Goal: Task Accomplishment & Management: Use online tool/utility

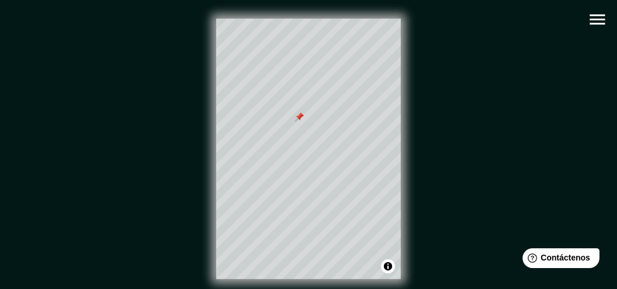
click at [606, 19] on icon "button" at bounding box center [597, 19] width 20 height 20
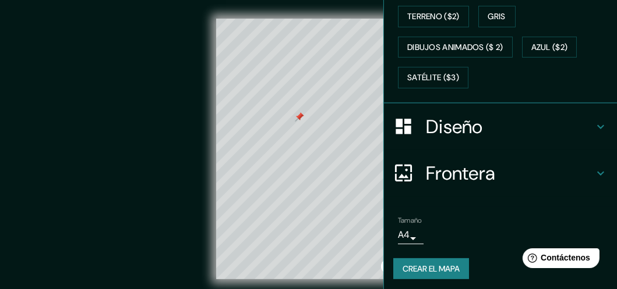
scroll to position [27, 0]
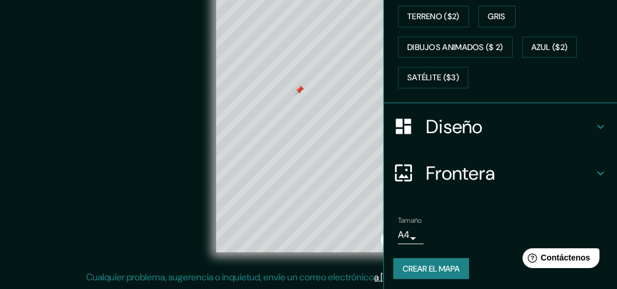
click at [433, 262] on font "Crear el mapa" at bounding box center [430, 269] width 57 height 15
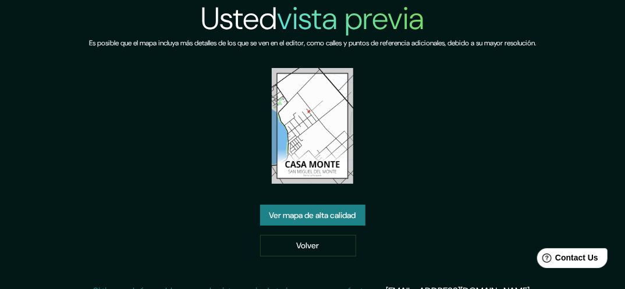
click at [337, 205] on link "Ver mapa de alta calidad" at bounding box center [312, 216] width 105 height 22
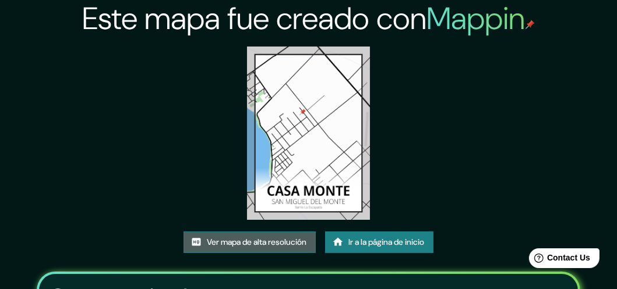
click at [241, 245] on font "Ver mapa de alta resolución" at bounding box center [257, 242] width 100 height 15
